Goal: Task Accomplishment & Management: Manage account settings

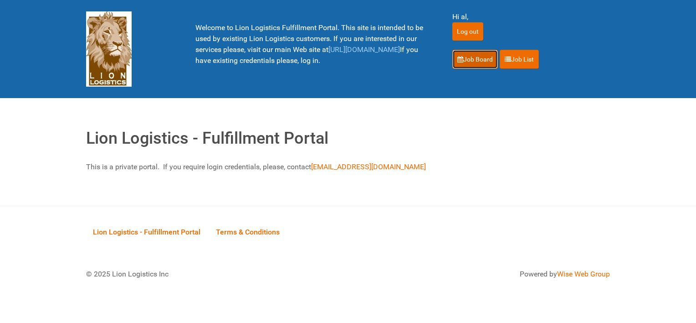
click at [479, 58] on link "Job Board" at bounding box center [475, 59] width 46 height 19
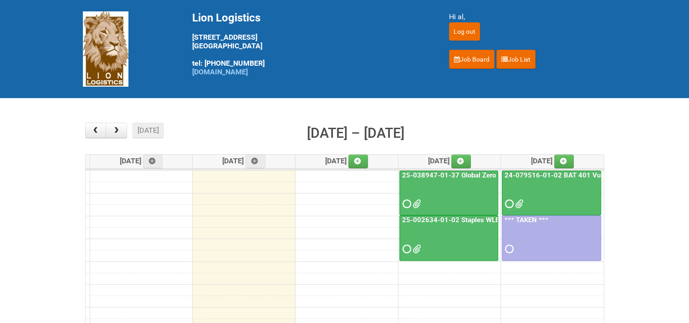
click at [460, 173] on link "25-038947-01-37 Global Zero Sugar Tea Test" at bounding box center [472, 175] width 145 height 8
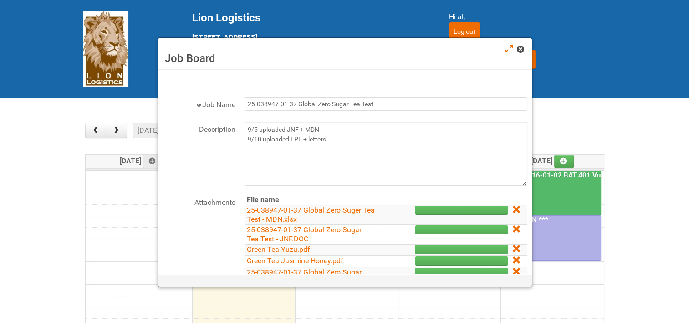
click at [520, 47] on span at bounding box center [520, 49] width 6 height 6
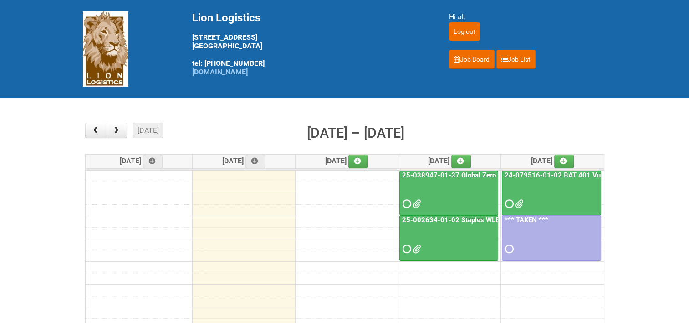
click at [468, 173] on link "25-038947-01-37 Global Zero Sugar Tea Test" at bounding box center [472, 175] width 145 height 8
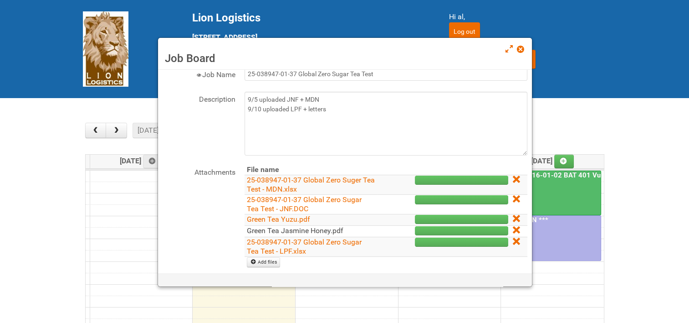
scroll to position [46, 0]
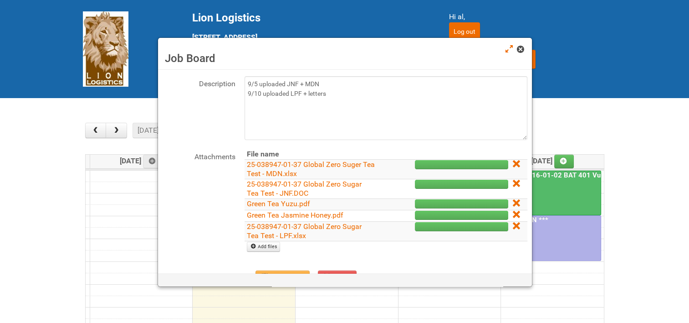
click at [522, 52] on span at bounding box center [520, 49] width 6 height 6
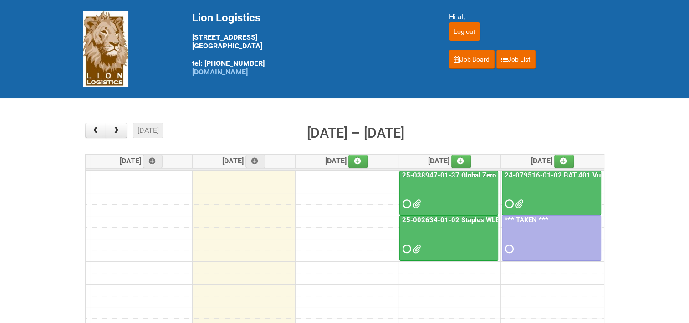
click at [467, 173] on link "25-038947-01-37 Global Zero Sugar Tea Test" at bounding box center [472, 175] width 145 height 8
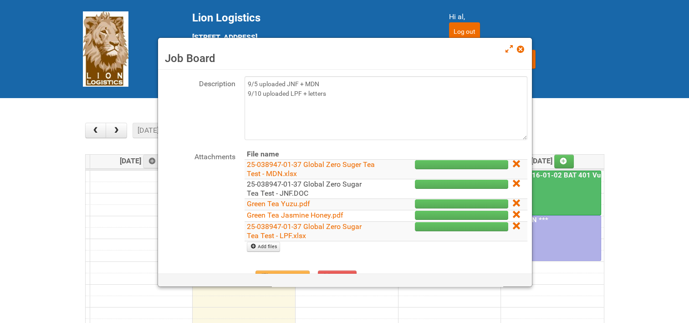
scroll to position [91, 0]
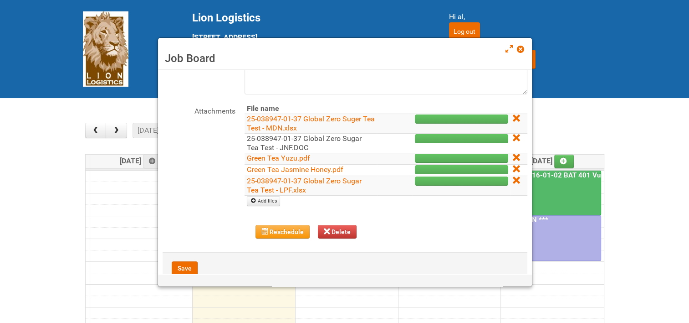
click at [296, 139] on link "25-038947-01-37 Global Zero Sugar Tea Test - JNF.DOC" at bounding box center [304, 143] width 115 height 18
click at [525, 49] on link at bounding box center [521, 50] width 8 height 11
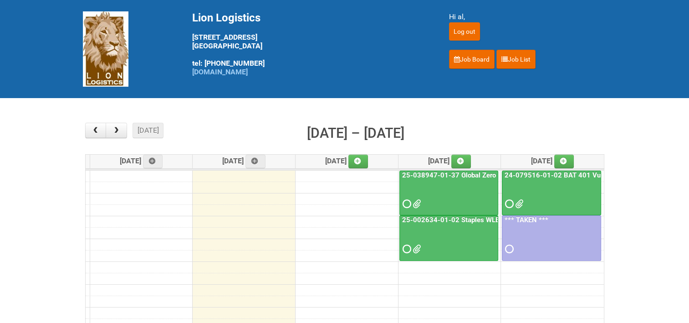
click at [467, 172] on link "25-038947-01-37 Global Zero Sugar Tea Test" at bounding box center [472, 175] width 145 height 8
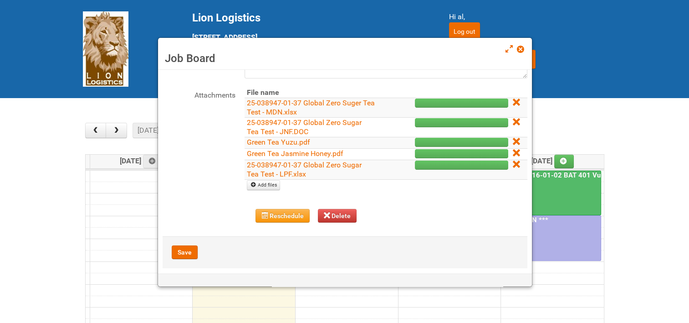
scroll to position [114, 0]
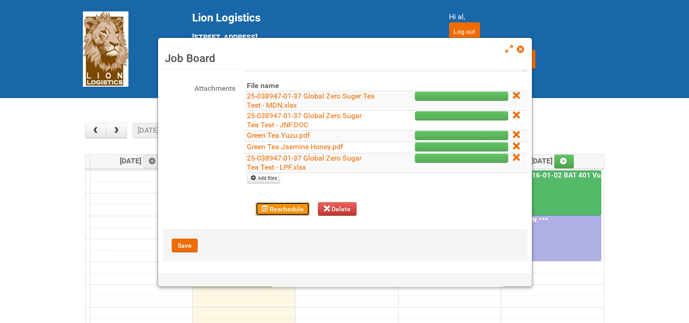
click at [277, 205] on button "Reschedule" at bounding box center [283, 209] width 54 height 14
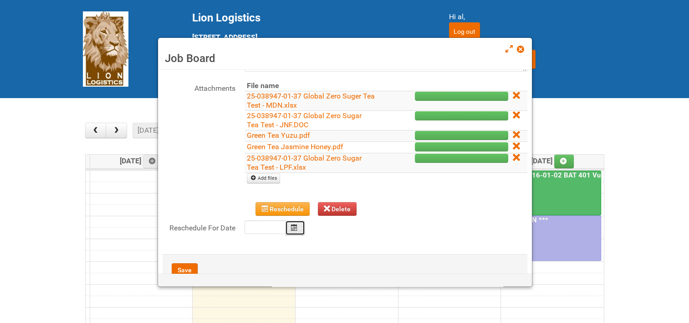
click at [297, 228] on icon "Calendar" at bounding box center [294, 227] width 6 height 6
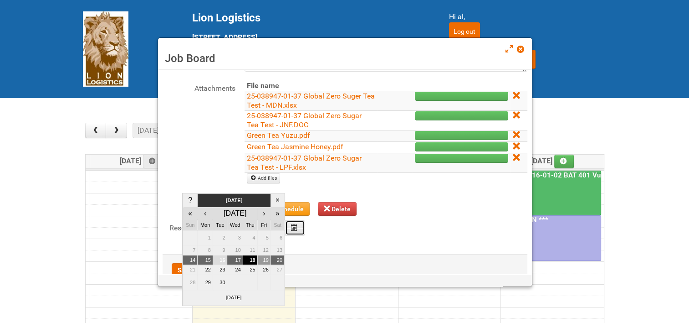
click at [266, 258] on td "19" at bounding box center [263, 260] width 13 height 10
type input "2025-09-19"
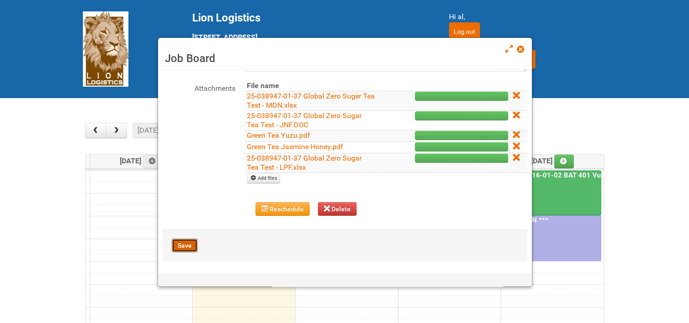
click at [182, 241] on button "Save" at bounding box center [185, 245] width 26 height 14
